Goal: Information Seeking & Learning: Check status

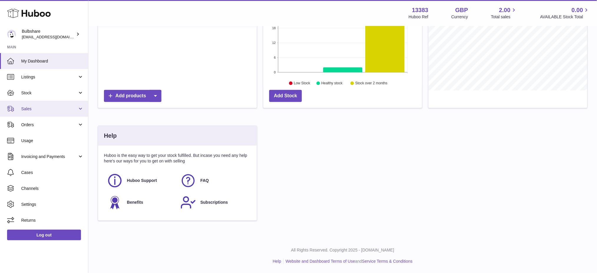
scroll to position [108, 0]
click at [44, 90] on span "Stock" at bounding box center [49, 93] width 56 height 6
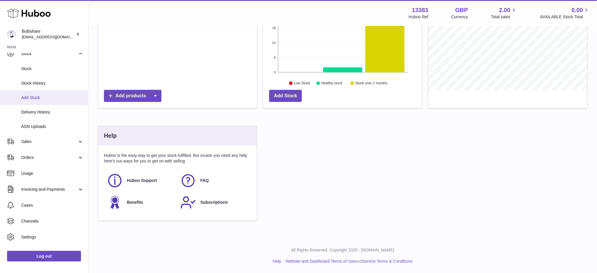
scroll to position [0, 0]
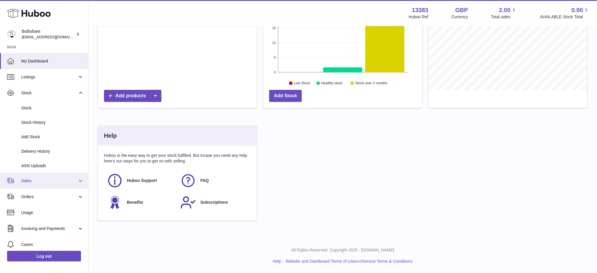
click at [41, 176] on link "Sales" at bounding box center [44, 181] width 88 height 16
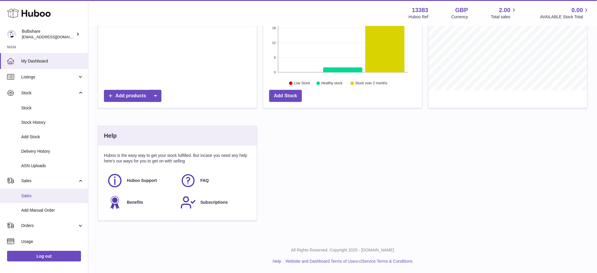
click at [41, 198] on span "Sales" at bounding box center [52, 196] width 62 height 6
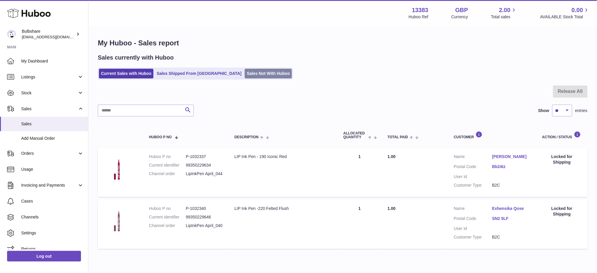
click at [245, 70] on link "Sales Not With Huboo" at bounding box center [268, 74] width 47 height 10
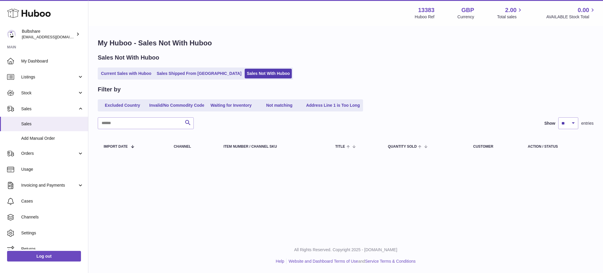
click at [350, 99] on ul "Excluded Country Invalid/No Commodity Code Waiting for Inventory Not matching A…" at bounding box center [230, 105] width 265 height 12
click at [343, 102] on link "Address Line 1 is Too Long" at bounding box center [333, 105] width 58 height 10
click at [276, 110] on link "Not matching" at bounding box center [279, 105] width 47 height 10
click at [224, 108] on link "Waiting for Inventory" at bounding box center [231, 105] width 47 height 10
click at [175, 106] on link "Invalid/No Commodity Code" at bounding box center [176, 105] width 59 height 10
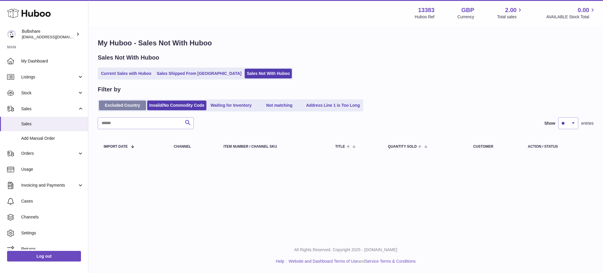
click at [124, 108] on link "Excluded Country" at bounding box center [122, 105] width 47 height 10
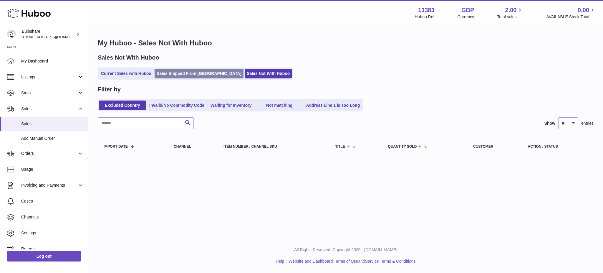
click at [210, 75] on link "Sales Shipped From [GEOGRAPHIC_DATA]" at bounding box center [199, 74] width 89 height 10
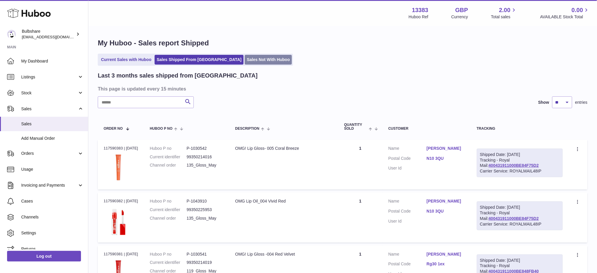
click at [245, 56] on link "Sales Not With Huboo" at bounding box center [268, 60] width 47 height 10
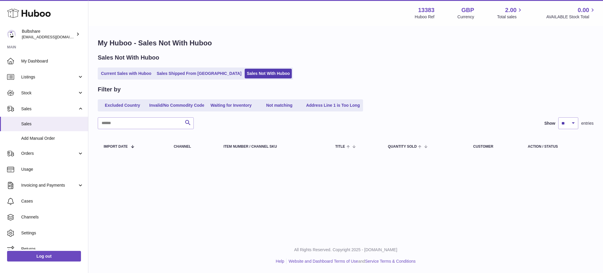
click at [145, 68] on ul "Current Sales with Huboo Sales Shipped From [GEOGRAPHIC_DATA] Sales Not With Hu…" at bounding box center [195, 73] width 195 height 12
click at [144, 71] on link "Current Sales with Huboo" at bounding box center [126, 74] width 54 height 10
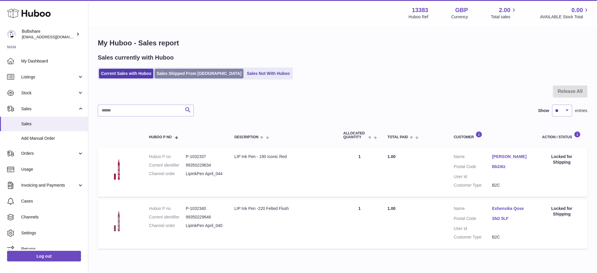
click at [207, 75] on link "Sales Shipped From [GEOGRAPHIC_DATA]" at bounding box center [199, 74] width 89 height 10
